Goal: Communication & Community: Answer question/provide support

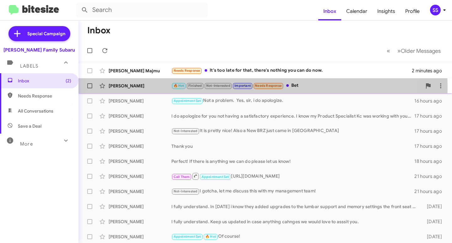
click at [154, 89] on div "[PERSON_NAME]" at bounding box center [140, 86] width 63 height 6
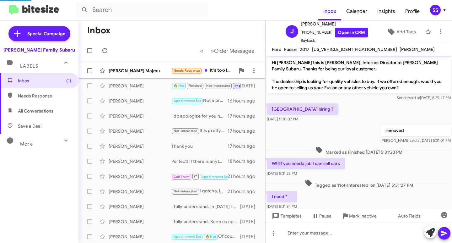
scroll to position [72, 0]
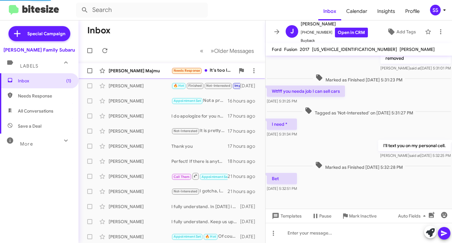
click at [155, 72] on div "[PERSON_NAME] Majmu" at bounding box center [140, 71] width 63 height 6
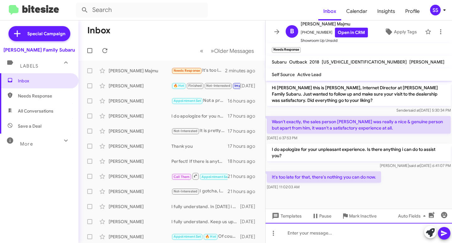
click at [319, 232] on div at bounding box center [359, 233] width 187 height 20
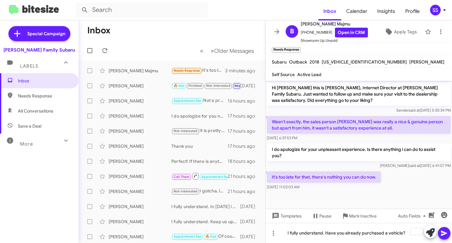
click at [52, 127] on span "Save a Deal" at bounding box center [39, 125] width 79 height 15
type input "in:not-interested"
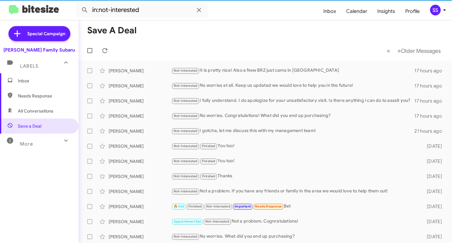
click at [50, 85] on span "Inbox" at bounding box center [39, 80] width 79 height 15
